Goal: Task Accomplishment & Management: Complete application form

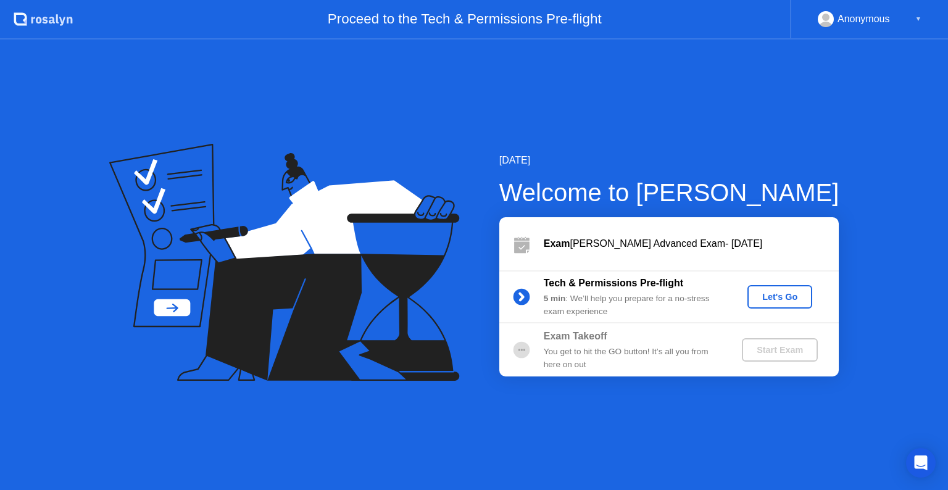
click at [773, 297] on div "Let's Go" at bounding box center [779, 297] width 55 height 10
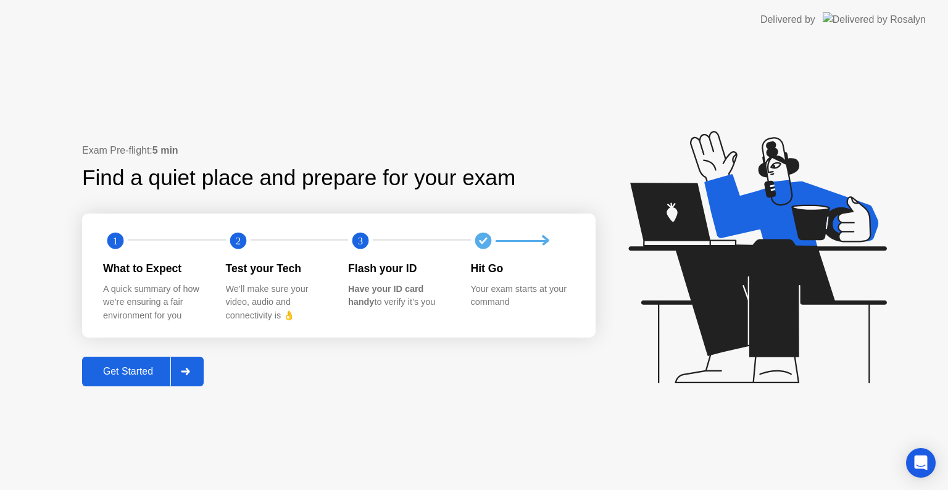
click at [149, 371] on div "Get Started" at bounding box center [128, 371] width 85 height 11
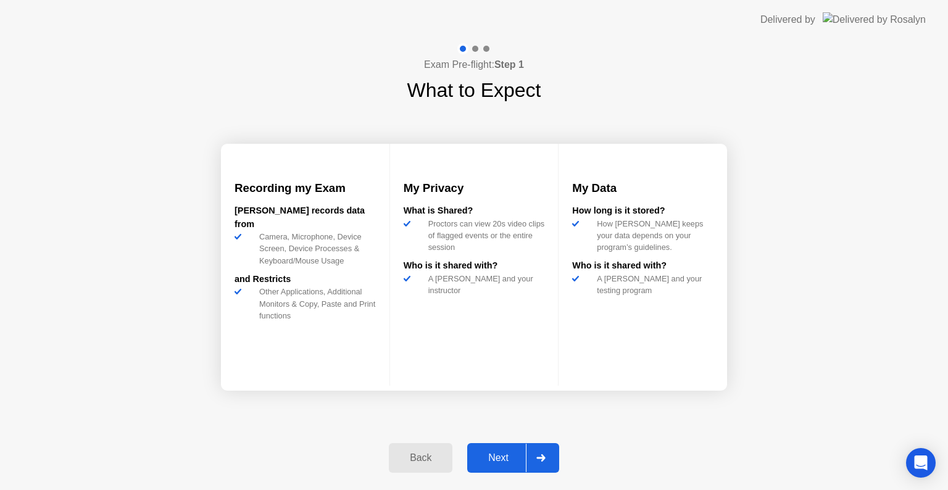
click at [515, 452] on div "Next" at bounding box center [498, 457] width 55 height 11
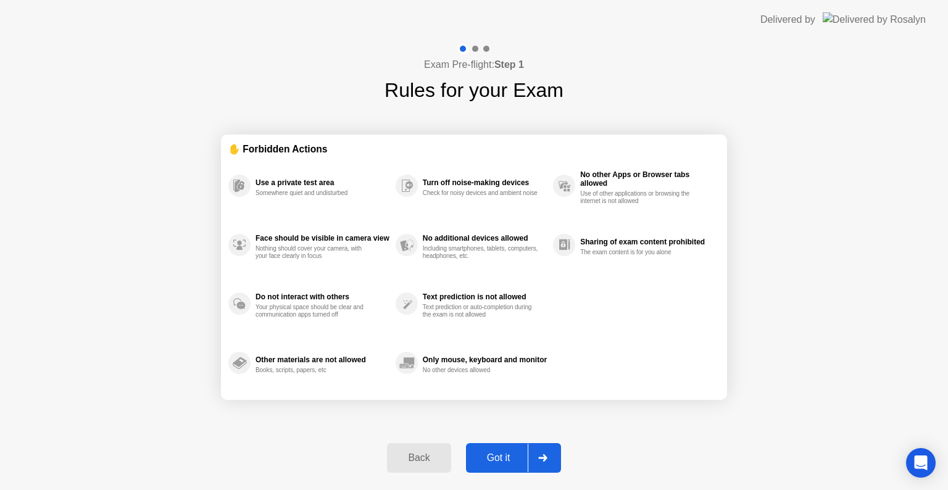
click at [516, 460] on div "Got it" at bounding box center [499, 457] width 58 height 11
select select "**********"
select select "*******"
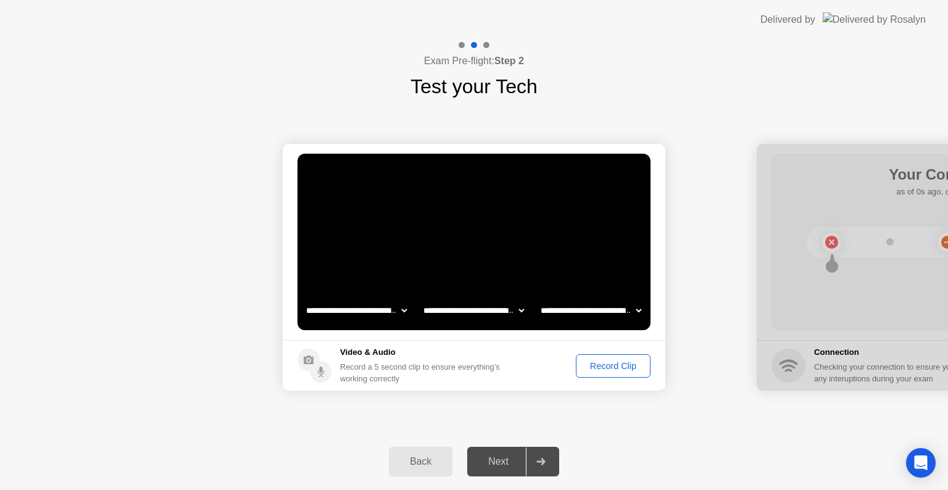
click at [612, 370] on div "Record Clip" at bounding box center [613, 366] width 66 height 10
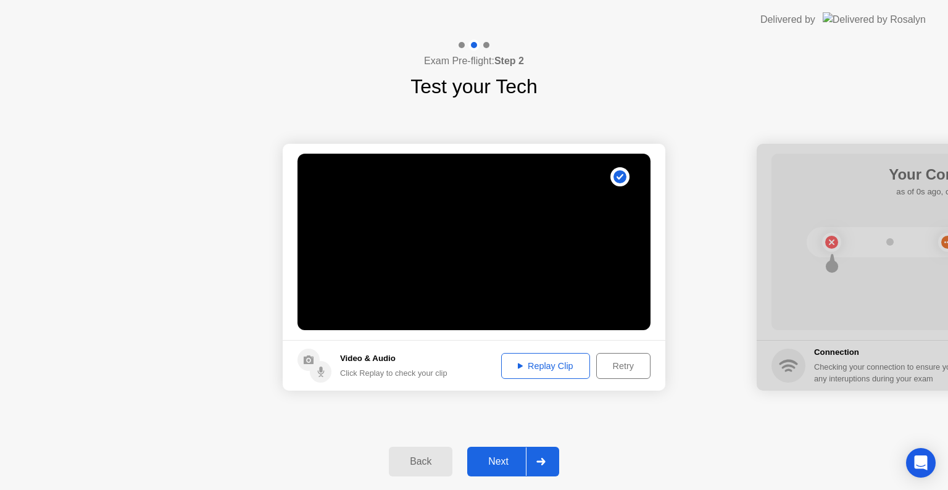
click at [538, 363] on div "Replay Clip" at bounding box center [546, 366] width 80 height 10
click at [509, 464] on div "Next" at bounding box center [498, 461] width 55 height 11
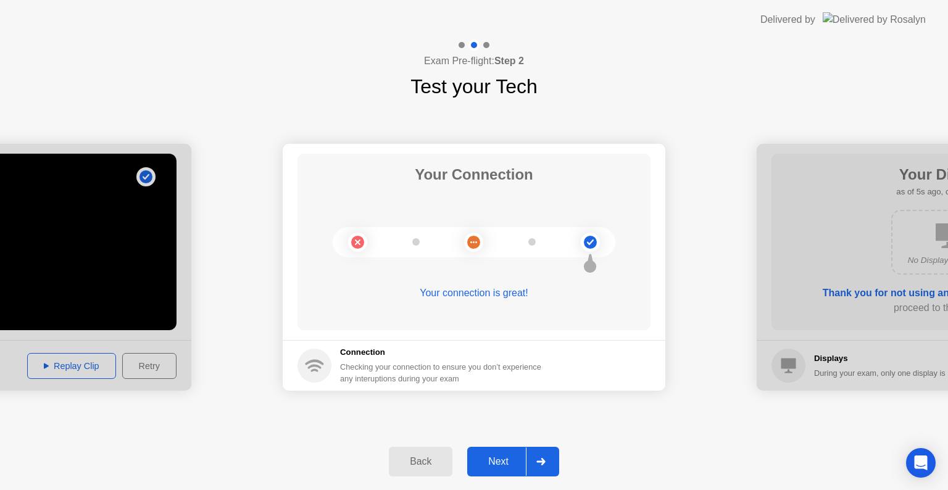
click at [511, 452] on button "Next" at bounding box center [513, 462] width 92 height 30
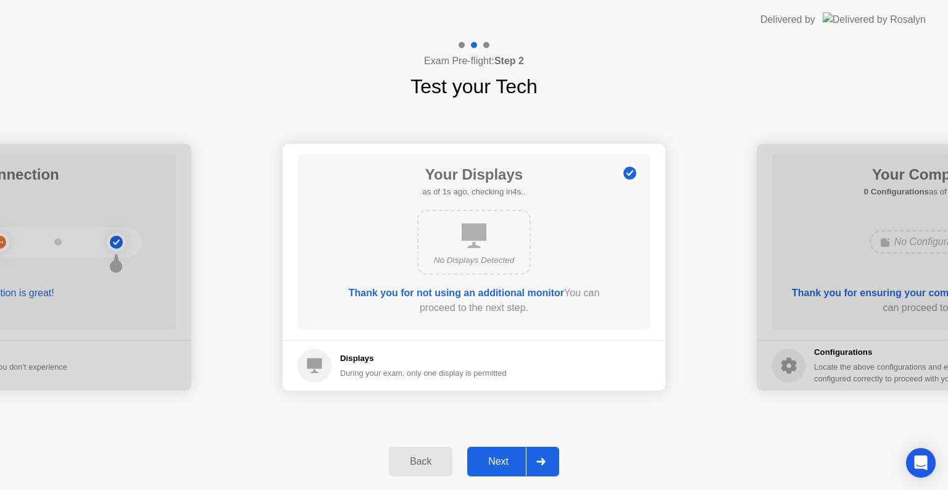
click at [519, 457] on div "Next" at bounding box center [498, 461] width 55 height 11
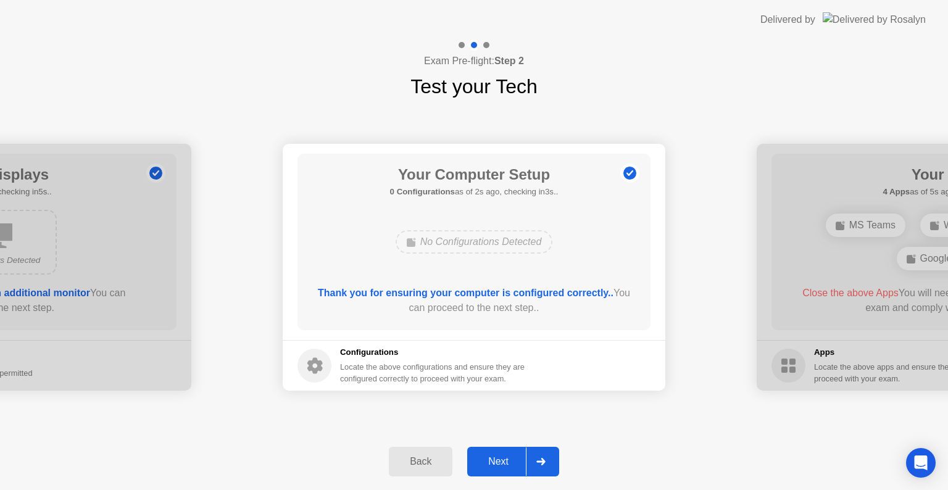
click at [519, 457] on div "Next" at bounding box center [498, 461] width 55 height 11
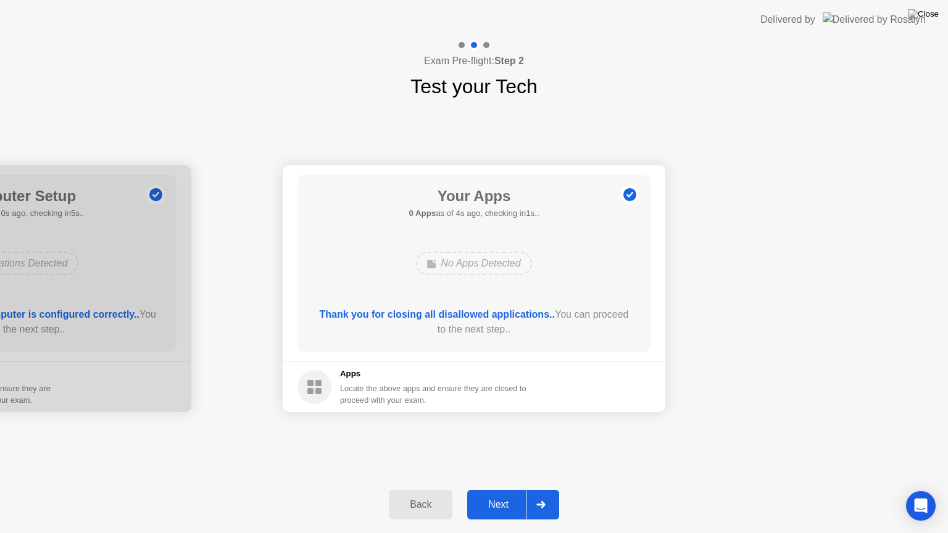
click at [512, 489] on div "Next" at bounding box center [498, 504] width 55 height 11
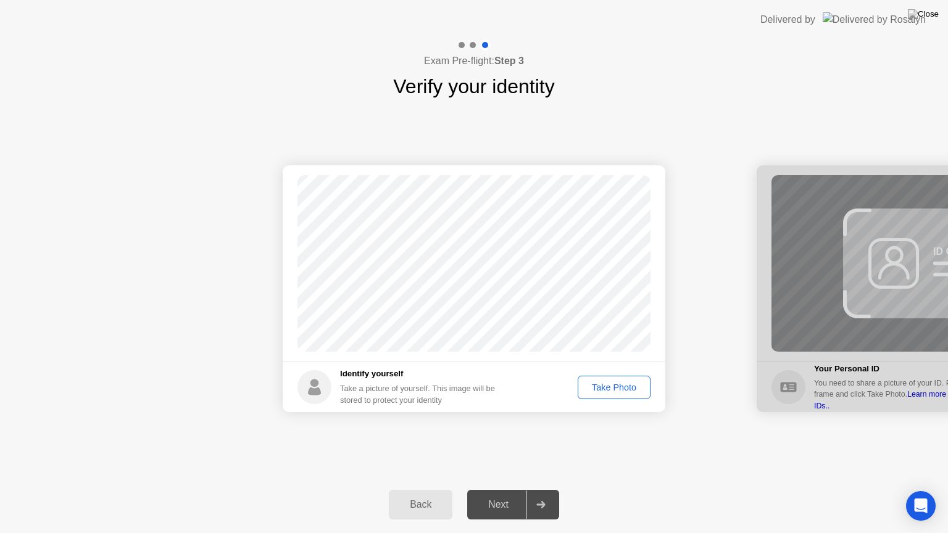
click at [596, 390] on div "Take Photo" at bounding box center [614, 388] width 64 height 10
click at [615, 390] on div "Retake" at bounding box center [622, 388] width 48 height 10
click at [615, 390] on div "Take Photo" at bounding box center [614, 388] width 64 height 10
click at [523, 489] on div "Next" at bounding box center [498, 504] width 55 height 11
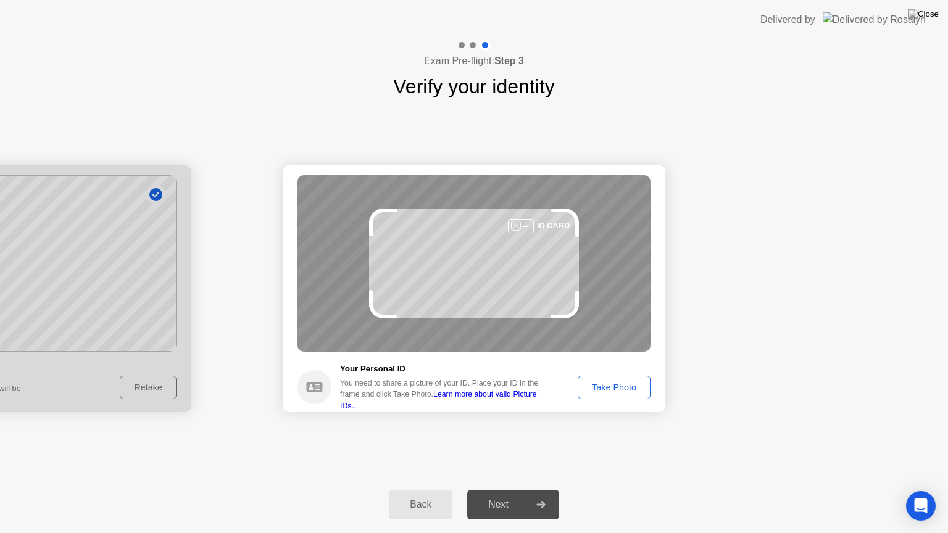
click at [617, 390] on div "Take Photo" at bounding box center [614, 388] width 64 height 10
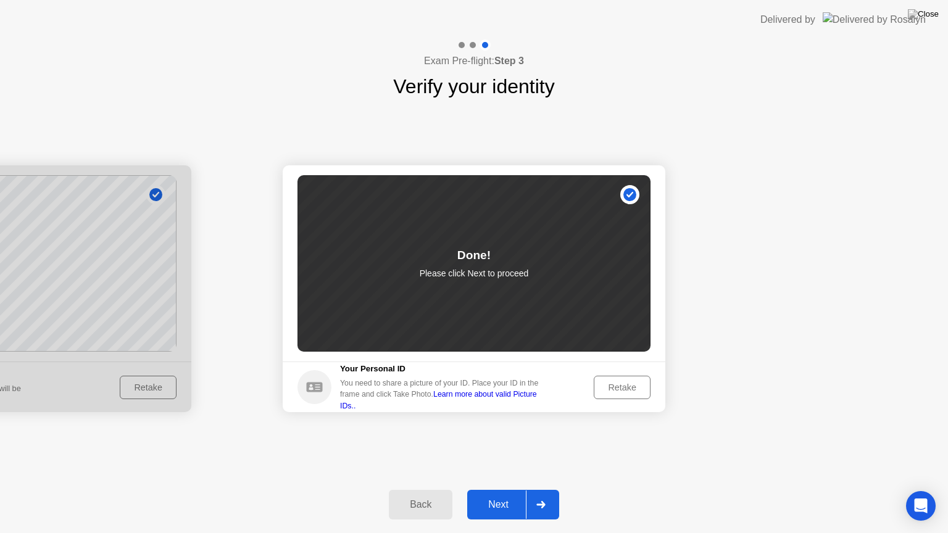
click at [515, 489] on div "Next" at bounding box center [498, 504] width 55 height 11
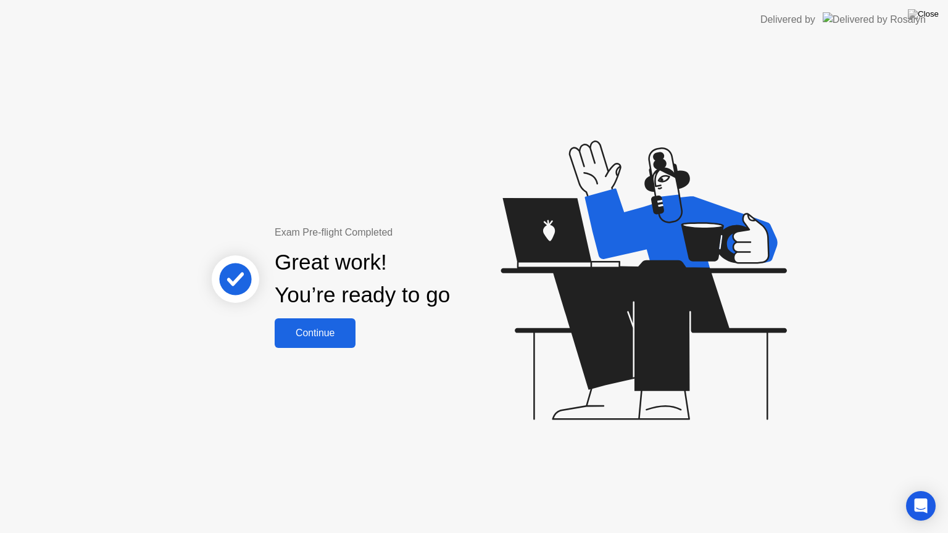
click at [344, 333] on div "Continue" at bounding box center [314, 333] width 73 height 11
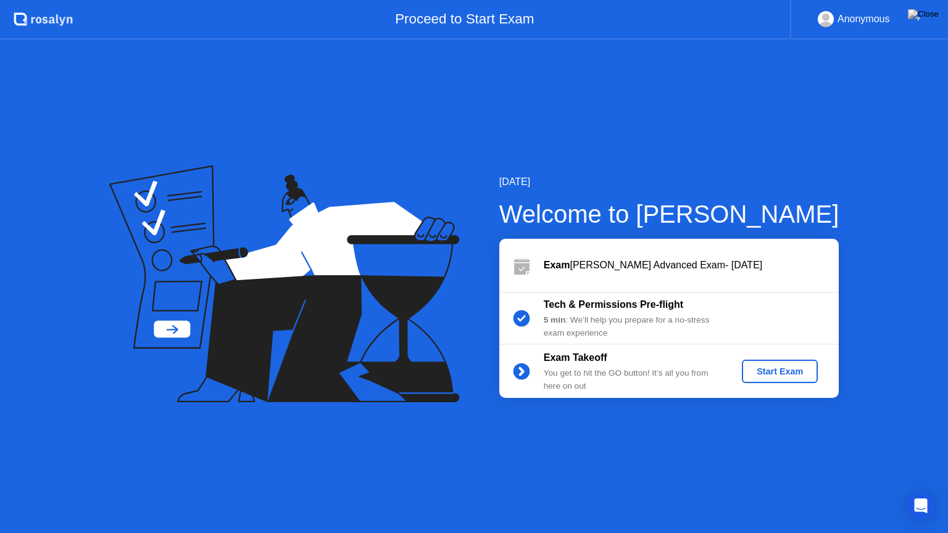
click at [783, 375] on div "Start Exam" at bounding box center [780, 372] width 66 height 10
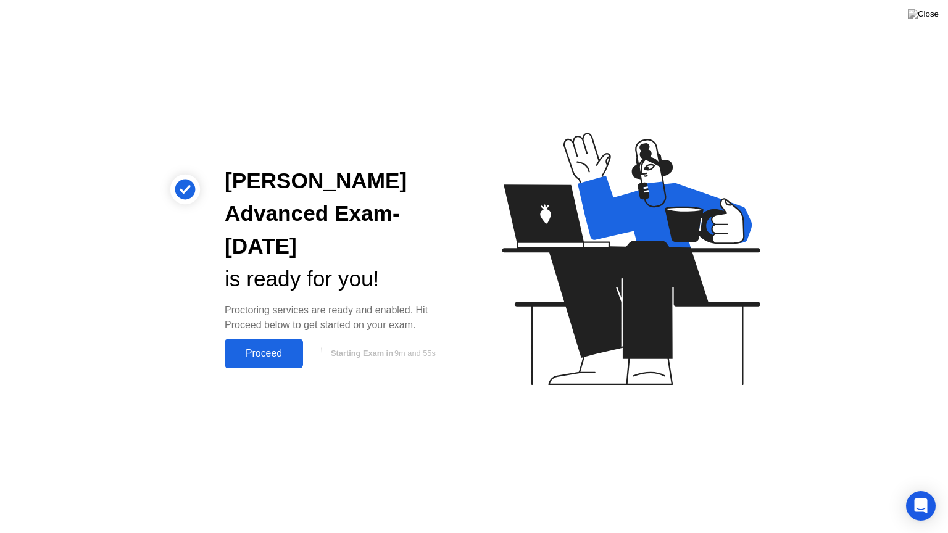
click at [270, 356] on div "Proceed" at bounding box center [263, 353] width 71 height 11
